Goal: Subscribe to service/newsletter

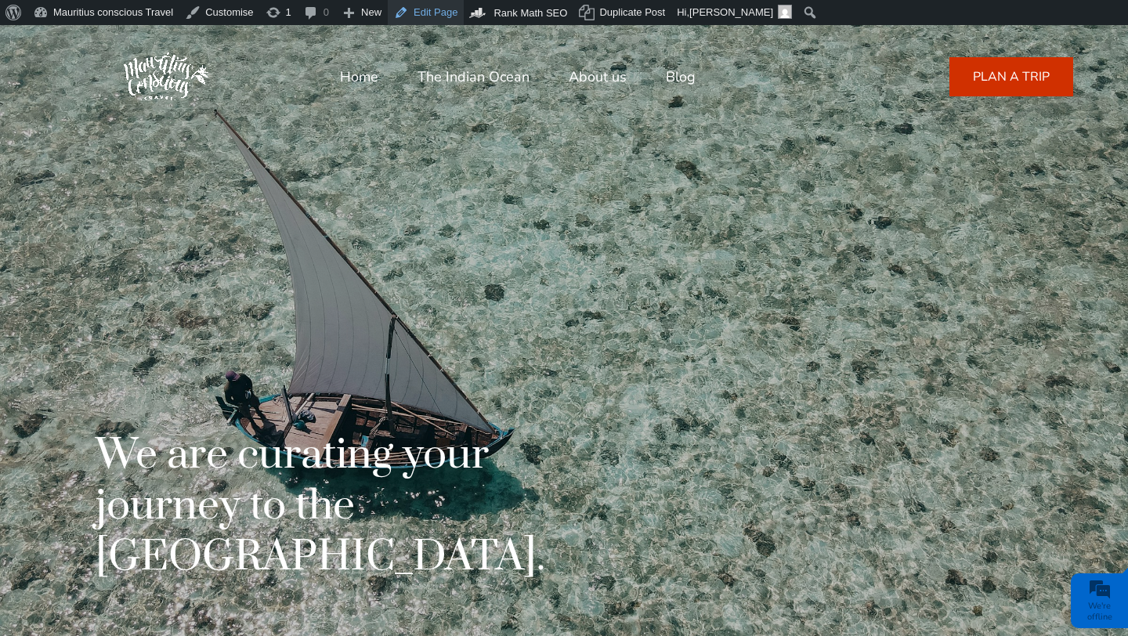
click at [422, 17] on link "Edit Page" at bounding box center [426, 12] width 76 height 25
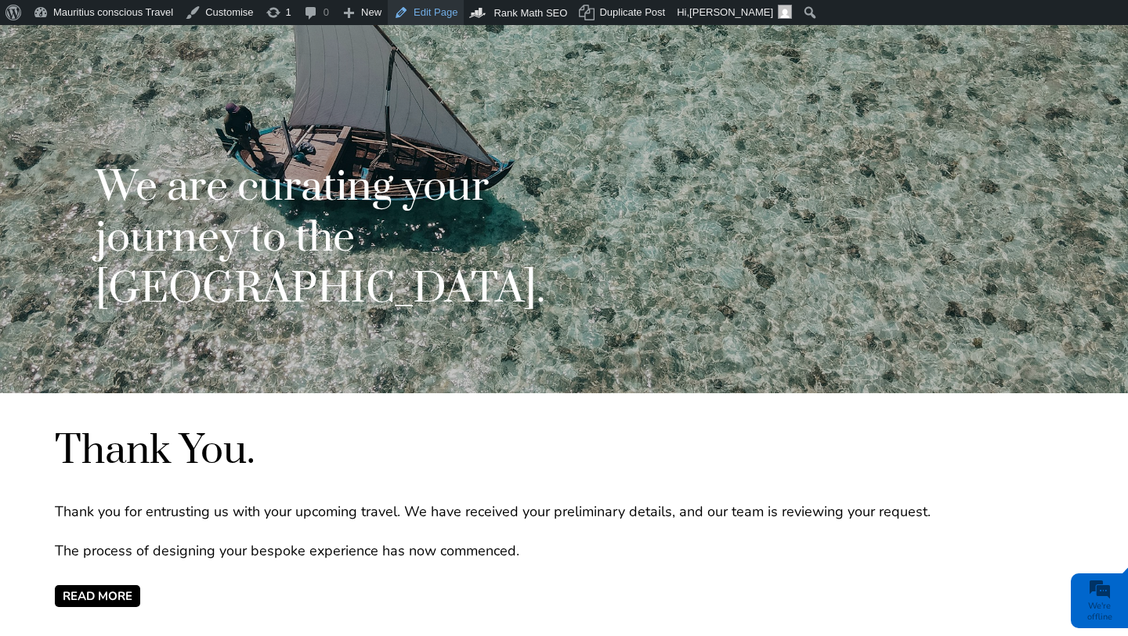
click at [448, 20] on link "Edit Page" at bounding box center [426, 12] width 76 height 25
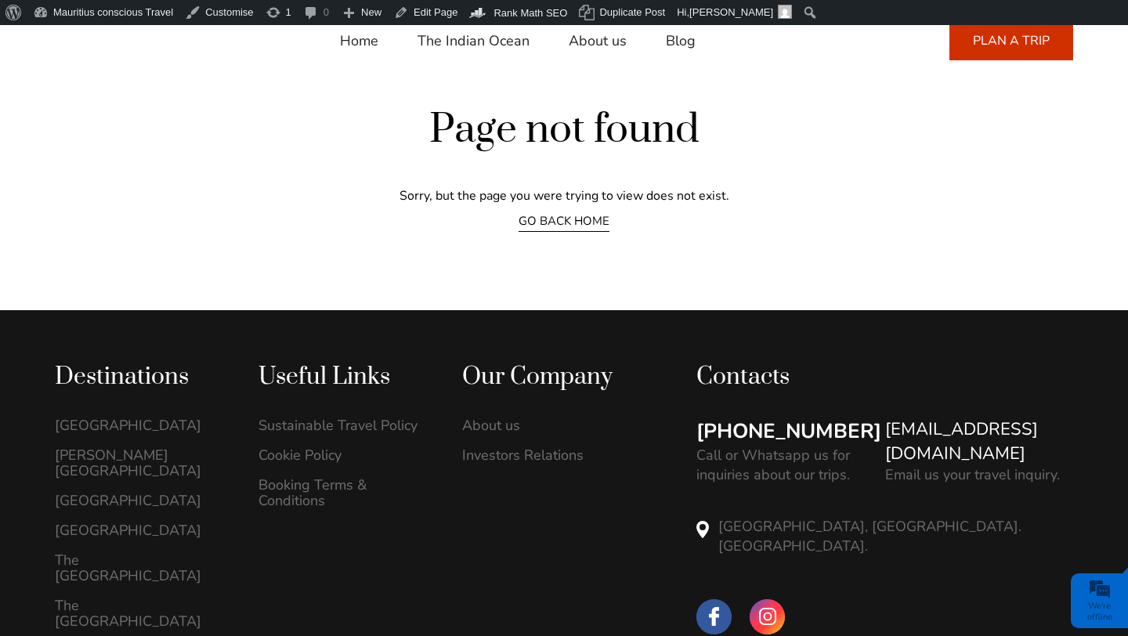
click at [693, 268] on div "Page not found Sorry, but the page you were trying to view does not exist. GO B…" at bounding box center [564, 167] width 1128 height 285
click at [455, 13] on link "Edit Page" at bounding box center [426, 12] width 76 height 25
click at [559, 220] on link "GO BACK HOME" at bounding box center [564, 222] width 91 height 19
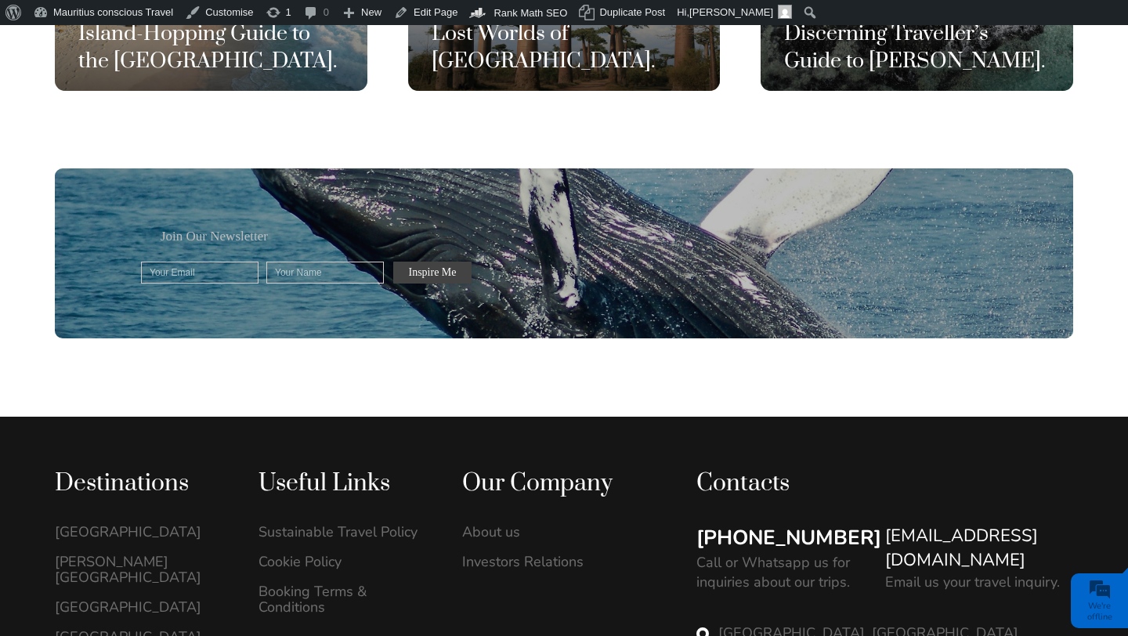
scroll to position [4332, 0]
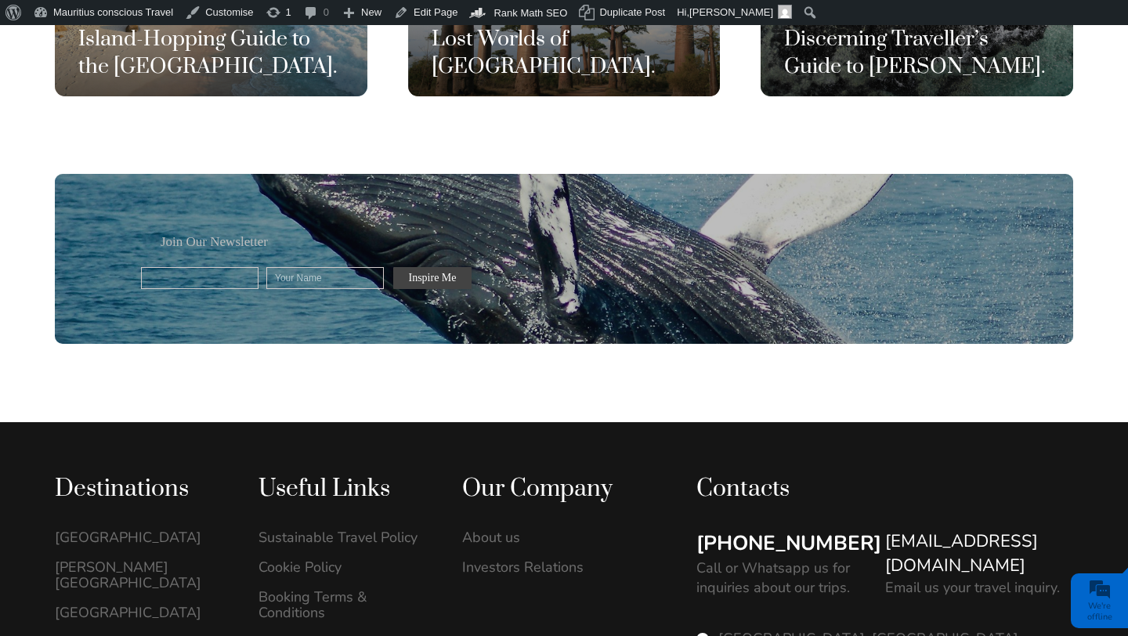
click at [241, 267] on input "text" at bounding box center [200, 278] width 118 height 22
type input "gerald@mauritiusconscious.com"
click at [291, 267] on input "text" at bounding box center [325, 278] width 118 height 22
type input "[PERSON_NAME]"
click at [417, 267] on input "Inspire Me" at bounding box center [432, 278] width 78 height 22
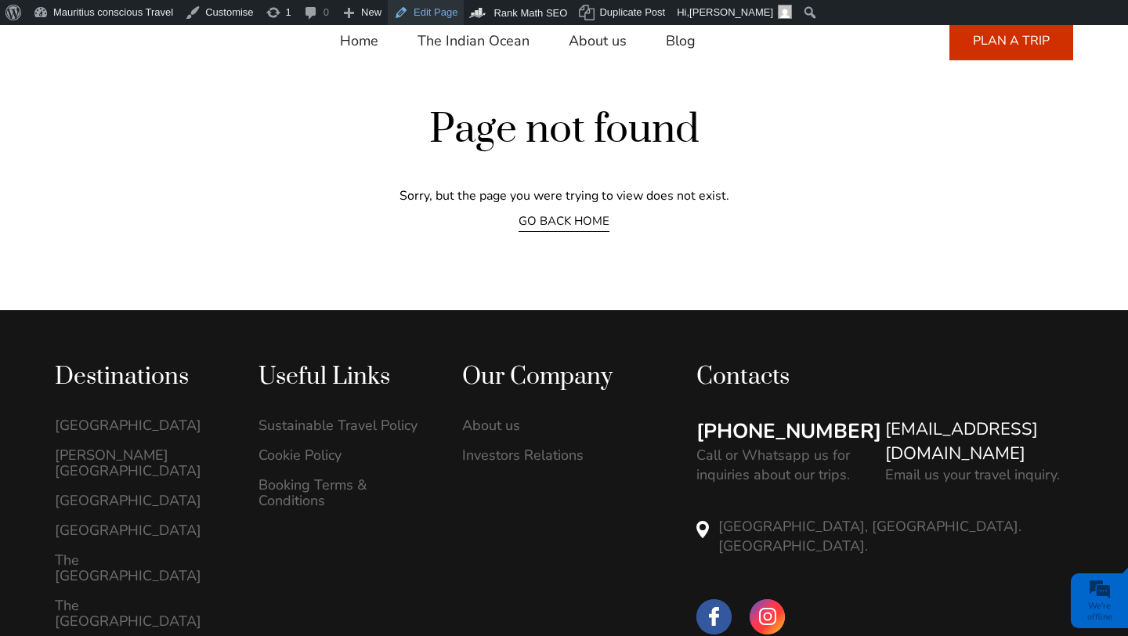
click at [440, 20] on link "Edit Page" at bounding box center [426, 12] width 76 height 25
click at [433, 11] on link "Edit Page" at bounding box center [426, 12] width 76 height 25
